Goal: Navigation & Orientation: Find specific page/section

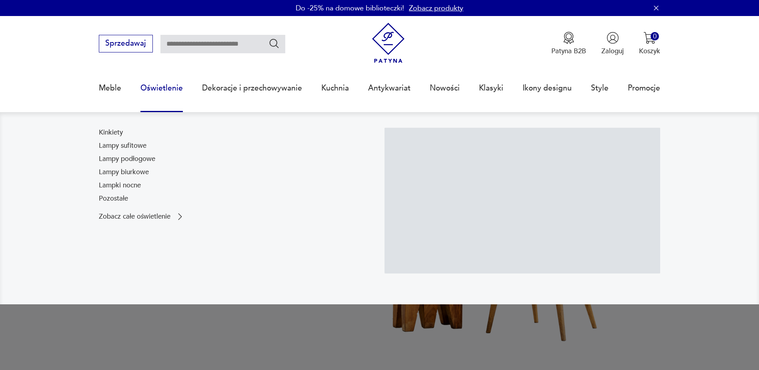
click at [164, 86] on link "Oświetlenie" at bounding box center [161, 88] width 42 height 37
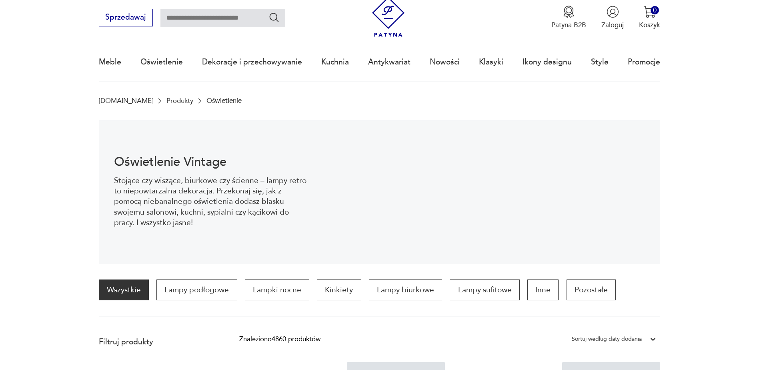
scroll to position [66, 0]
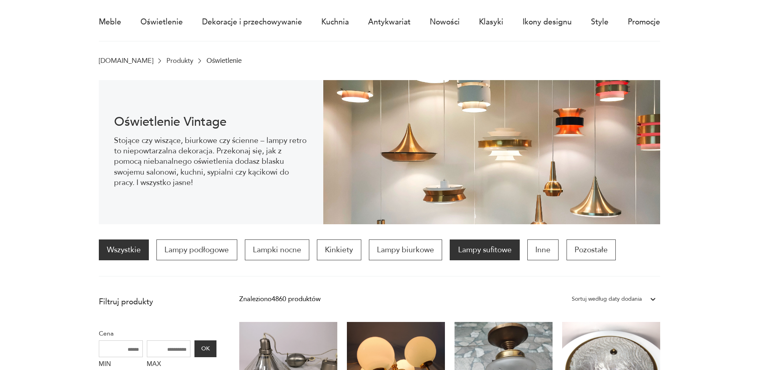
click at [472, 252] on p "Lampy sufitowe" at bounding box center [485, 249] width 70 height 21
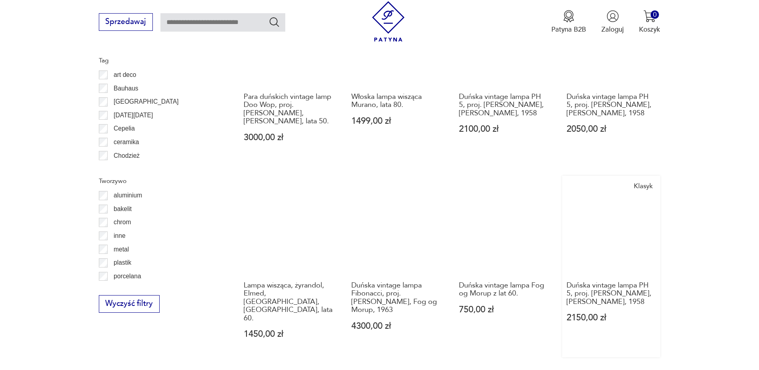
scroll to position [838, 0]
